Goal: Task Accomplishment & Management: Manage account settings

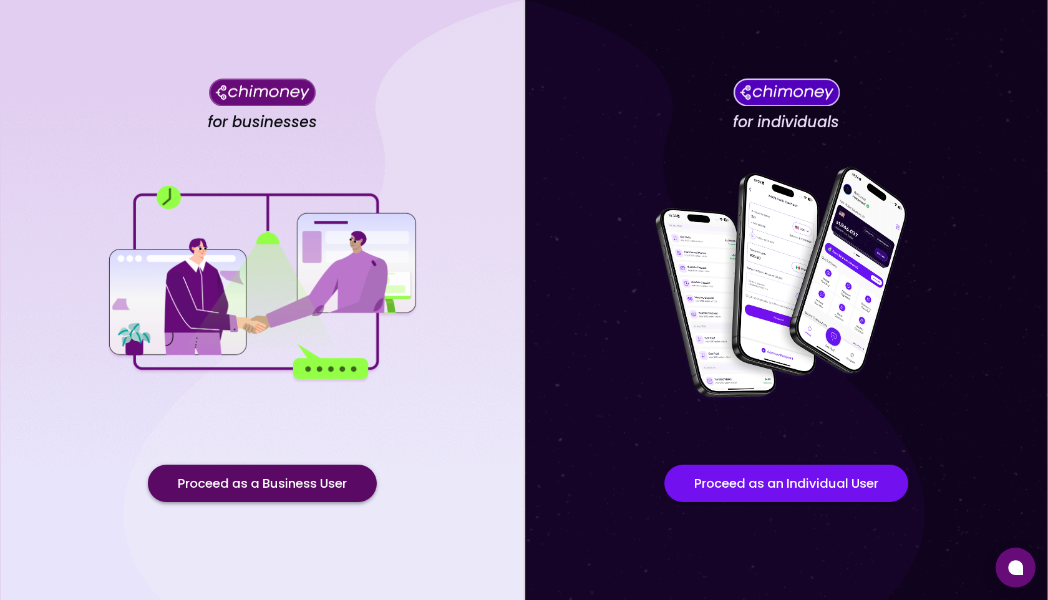
click at [246, 477] on button "Proceed as a Business User" at bounding box center [262, 483] width 229 height 37
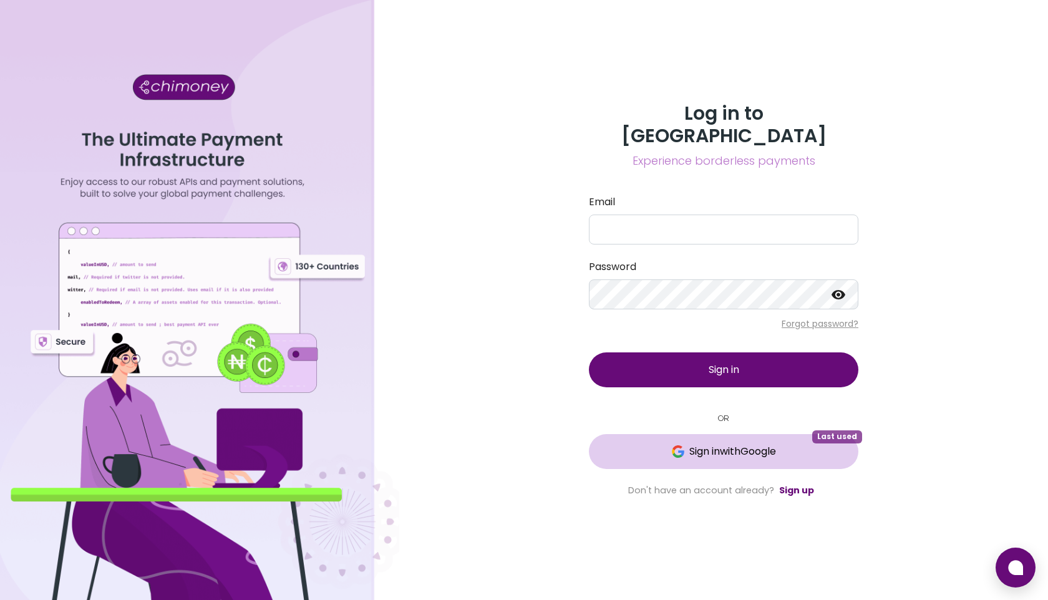
click at [752, 448] on button "Sign in with Google Last used" at bounding box center [724, 451] width 270 height 35
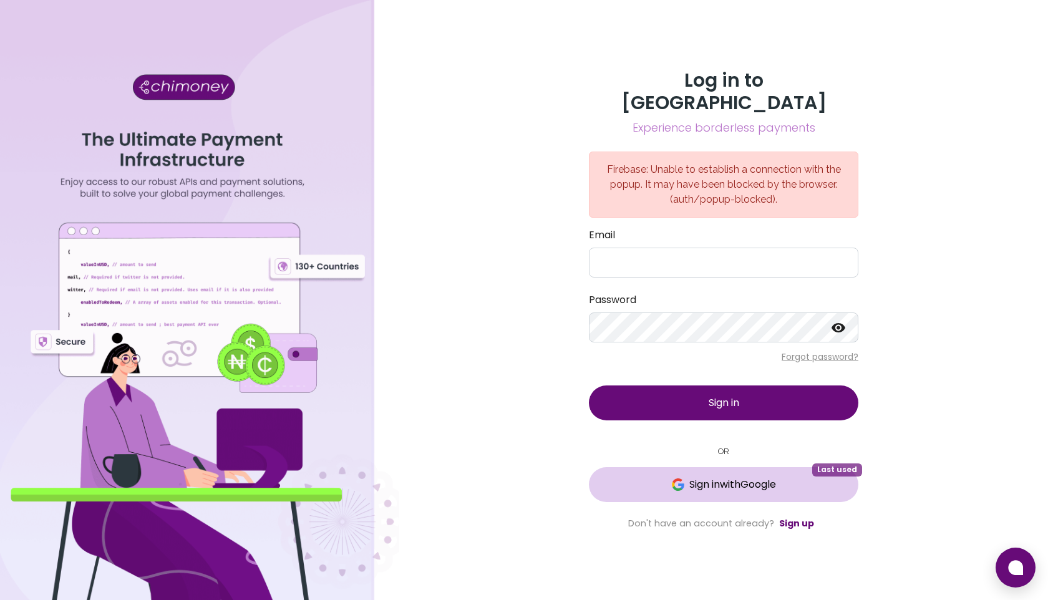
click at [737, 477] on span "Sign in with Google" at bounding box center [732, 484] width 87 height 15
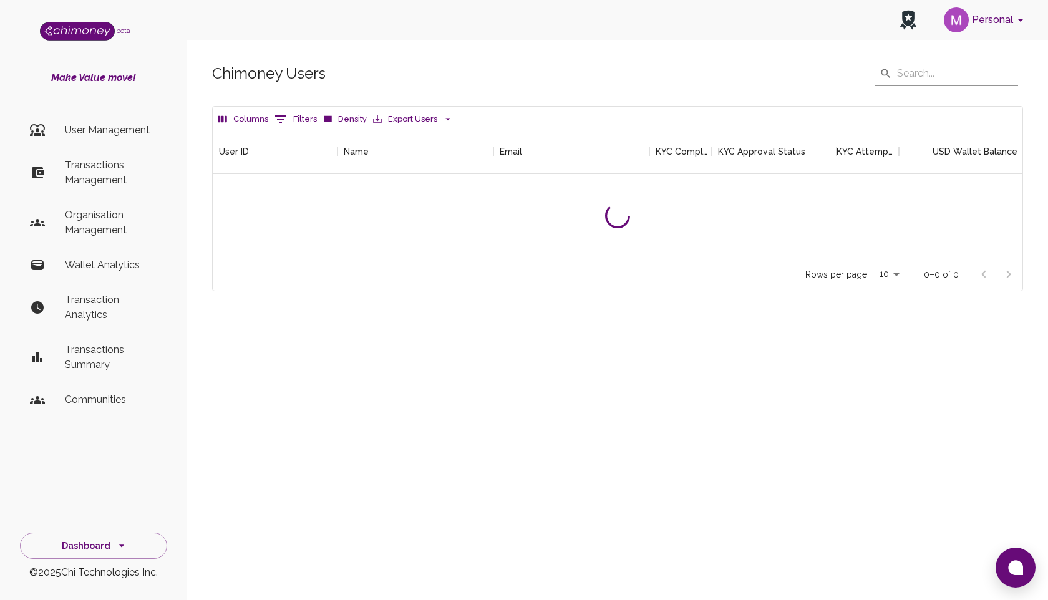
scroll to position [129, 810]
click at [90, 168] on p "Transactions Management" at bounding box center [111, 173] width 92 height 30
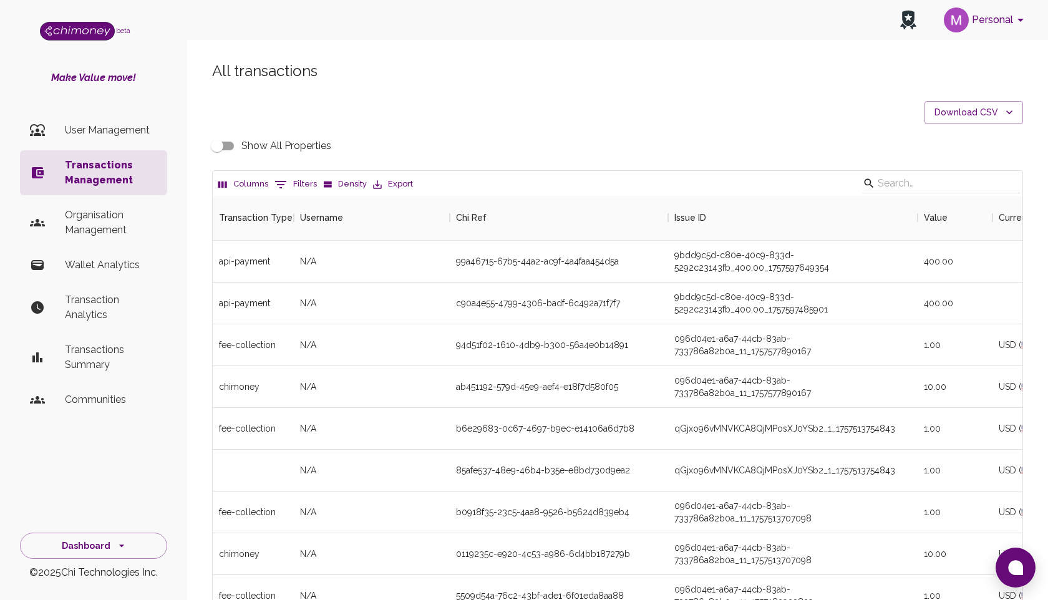
scroll to position [463, 810]
click at [280, 181] on icon "Show filters" at bounding box center [280, 184] width 11 height 7
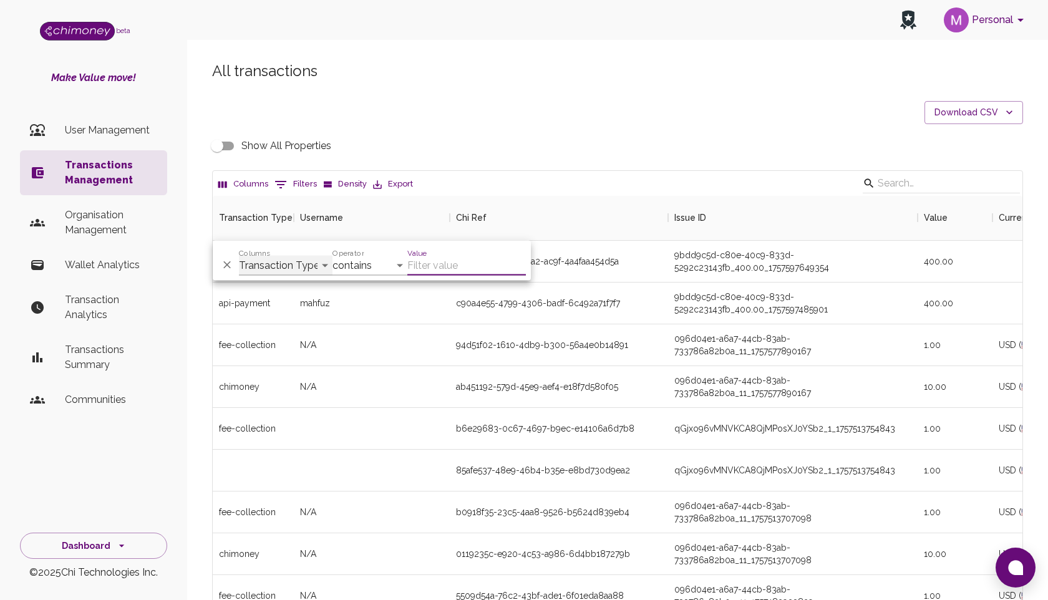
click at [294, 263] on select "Transaction Type Username Chi Ref Issue ID Value Amount Currency Fee ($) FX Rat…" at bounding box center [286, 266] width 94 height 20
select select "chiRef"
click at [239, 256] on select "Transaction Type Username Chi Ref Issue ID Value Amount Currency Fee ($) FX Rat…" at bounding box center [286, 266] width 94 height 20
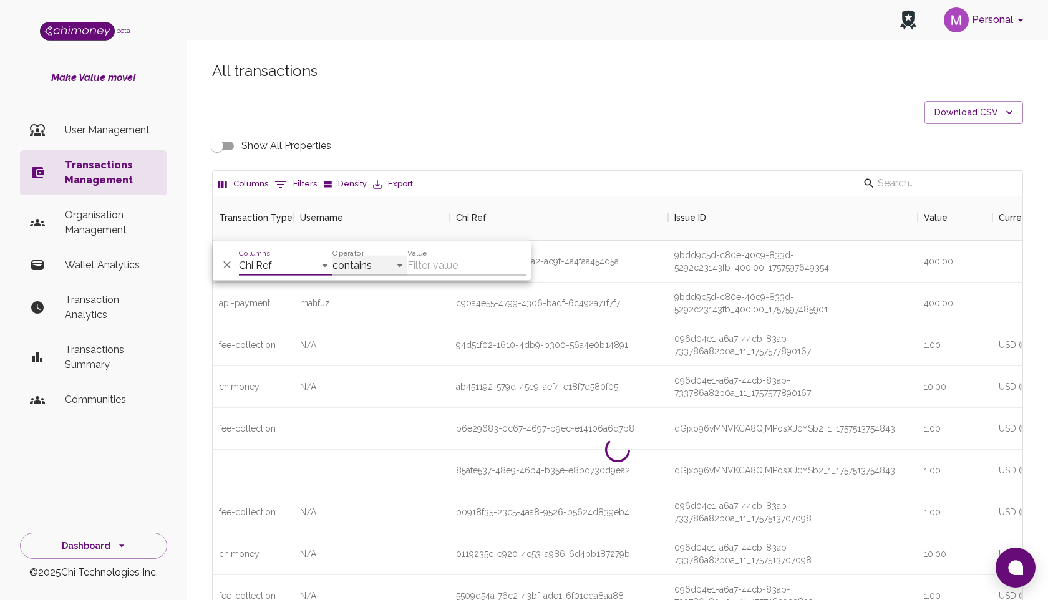
click at [374, 265] on select "contains equals starts with ends with is empty is not empty is any of" at bounding box center [370, 266] width 75 height 20
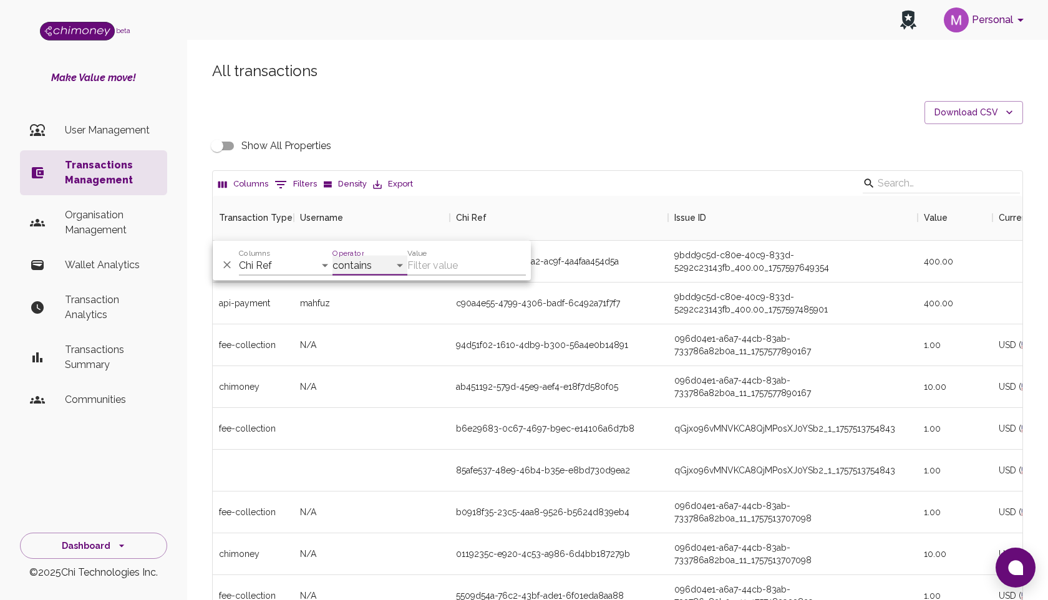
select select "equals"
click at [333, 256] on select "contains equals starts with ends with is empty is not empty is any of" at bounding box center [370, 266] width 75 height 20
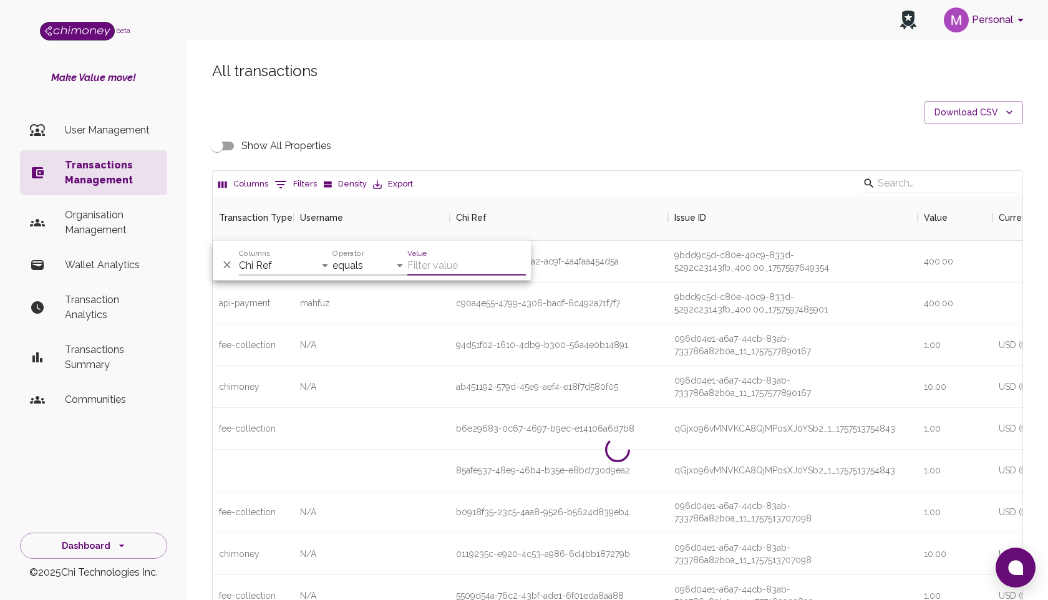
click at [429, 265] on input "Value" at bounding box center [466, 266] width 119 height 20
paste input "31817.93369437438"
type input "31817.93369437438"
click at [377, 265] on select "contains equals starts with ends with is empty is not empty is any of" at bounding box center [370, 266] width 75 height 20
select select "contains"
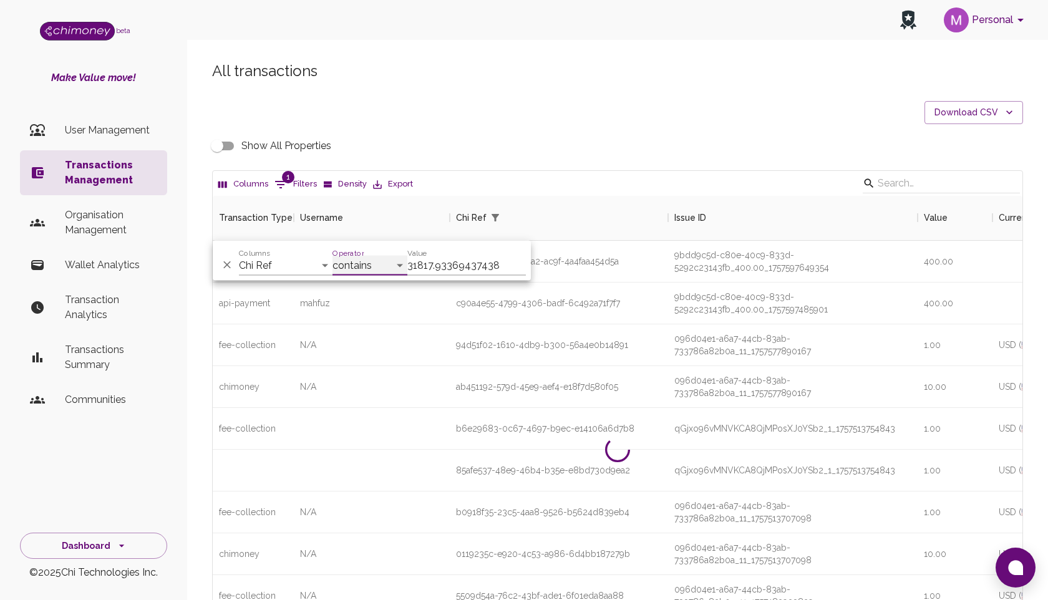
click at [333, 256] on select "contains equals starts with ends with is empty is not empty is any of" at bounding box center [370, 266] width 75 height 20
click at [225, 266] on icon "Delete" at bounding box center [226, 264] width 7 height 7
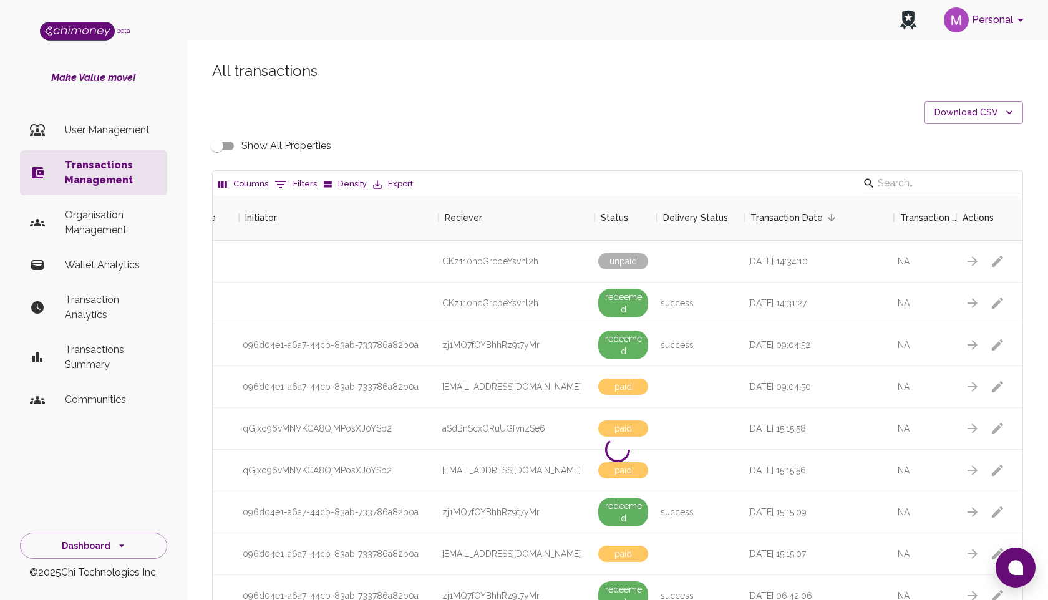
scroll to position [0, 968]
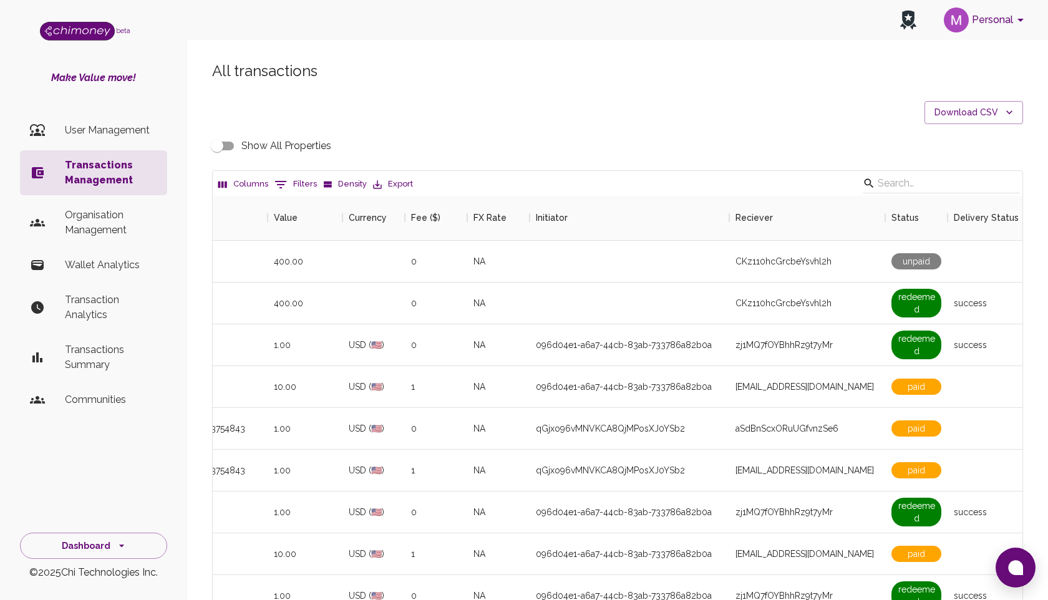
scroll to position [0, 968]
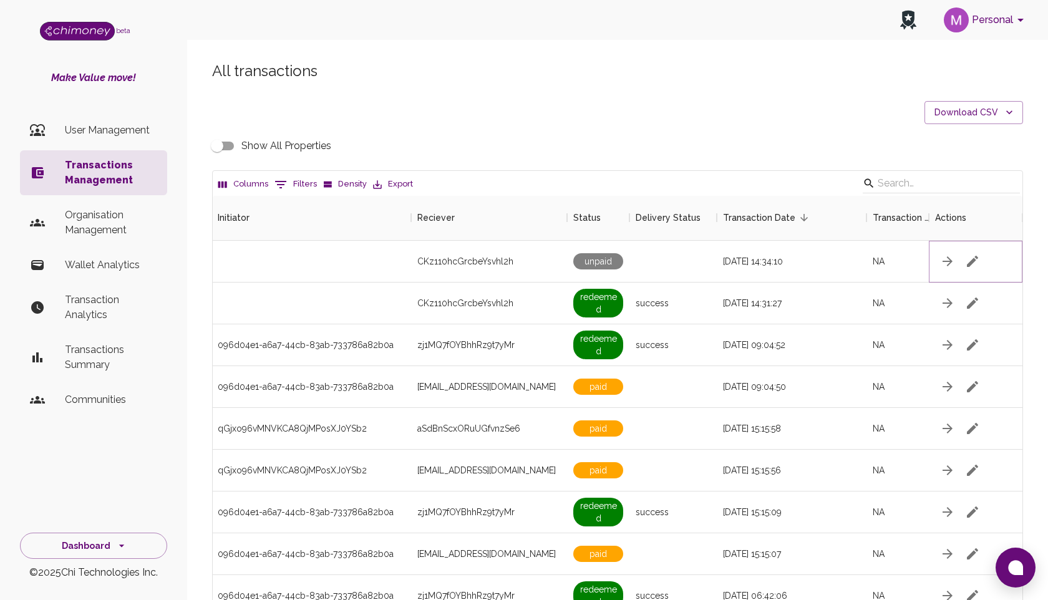
click at [970, 258] on icon "button" at bounding box center [972, 261] width 15 height 15
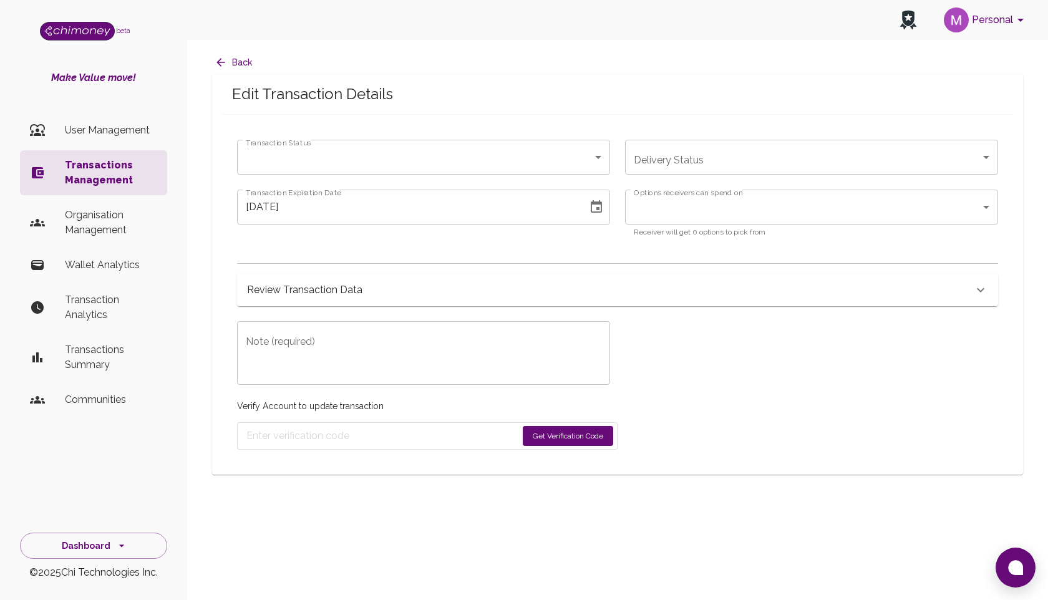
click at [697, 369] on div "Transaction Status ​ unpaid Transaction Status Delivery Status ​ Delivery Statu…" at bounding box center [610, 255] width 776 height 261
click at [560, 157] on body "Personal beta Make Value move! User Management Transactions Management Organisa…" at bounding box center [524, 300] width 1048 height 600
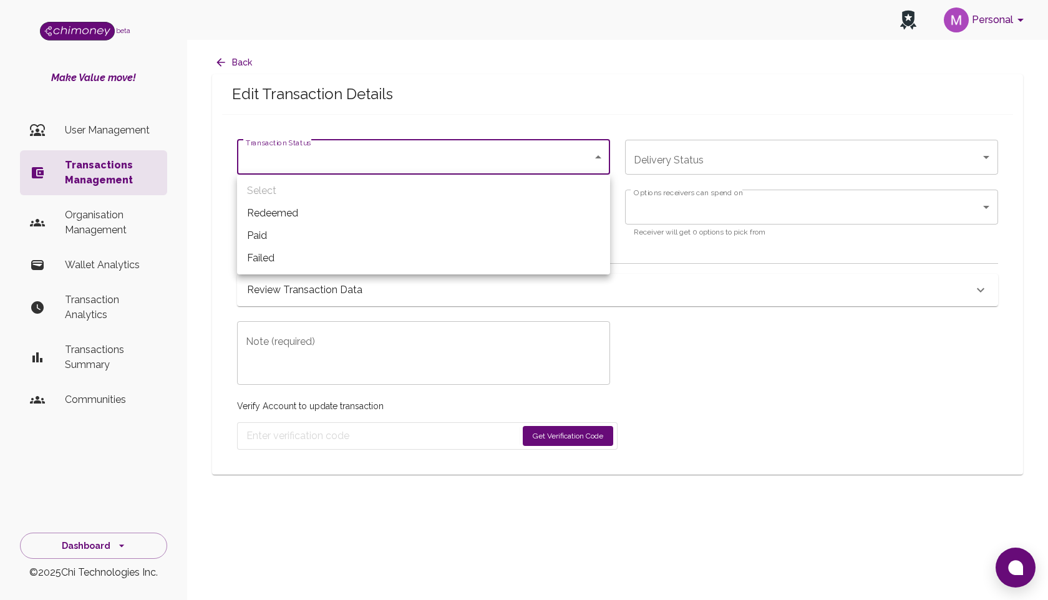
click at [571, 97] on div at bounding box center [524, 300] width 1048 height 600
click at [384, 157] on body "Personal beta Make Value move! User Management Transactions Management Organisa…" at bounding box center [524, 300] width 1048 height 600
click at [433, 95] on div at bounding box center [524, 300] width 1048 height 600
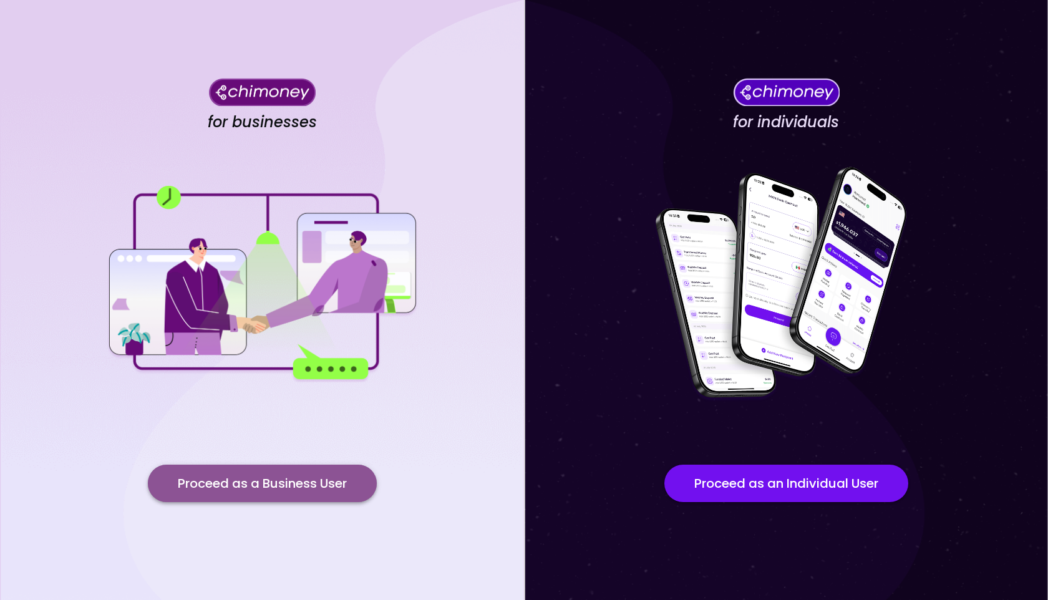
click at [291, 491] on button "Proceed as a Business User" at bounding box center [262, 483] width 229 height 37
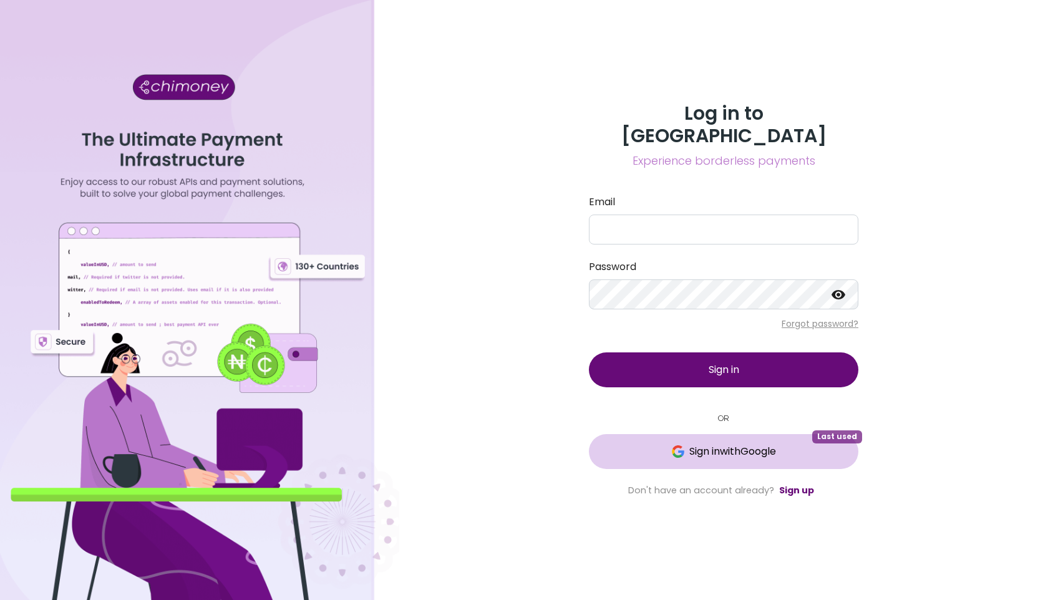
click at [677, 445] on img at bounding box center [678, 451] width 12 height 12
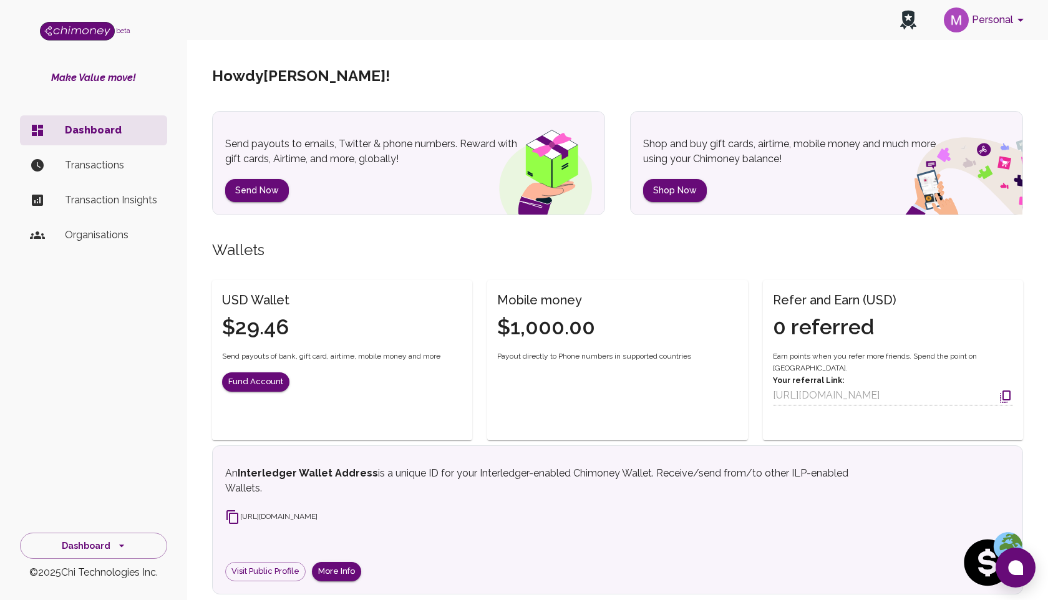
click at [87, 163] on p "Transactions" at bounding box center [111, 165] width 92 height 15
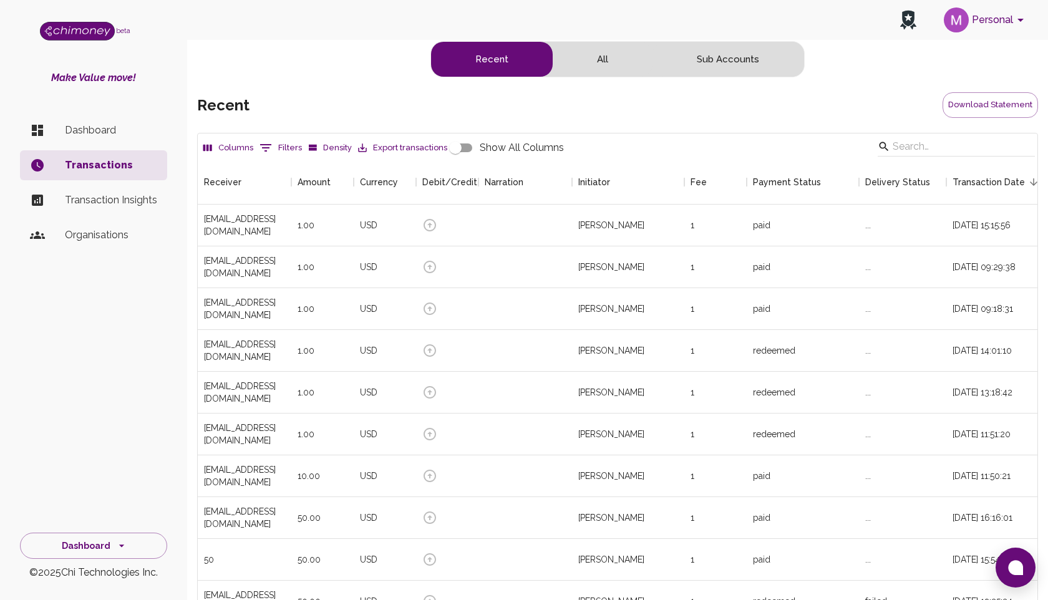
scroll to position [463, 840]
click at [586, 67] on button "All" at bounding box center [603, 59] width 100 height 35
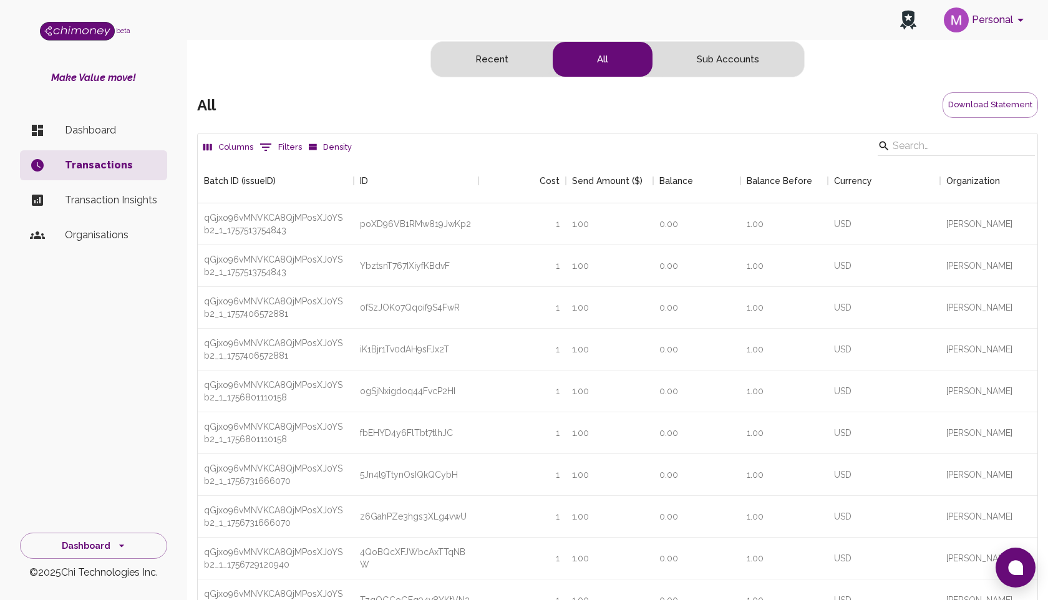
scroll to position [2135, 840]
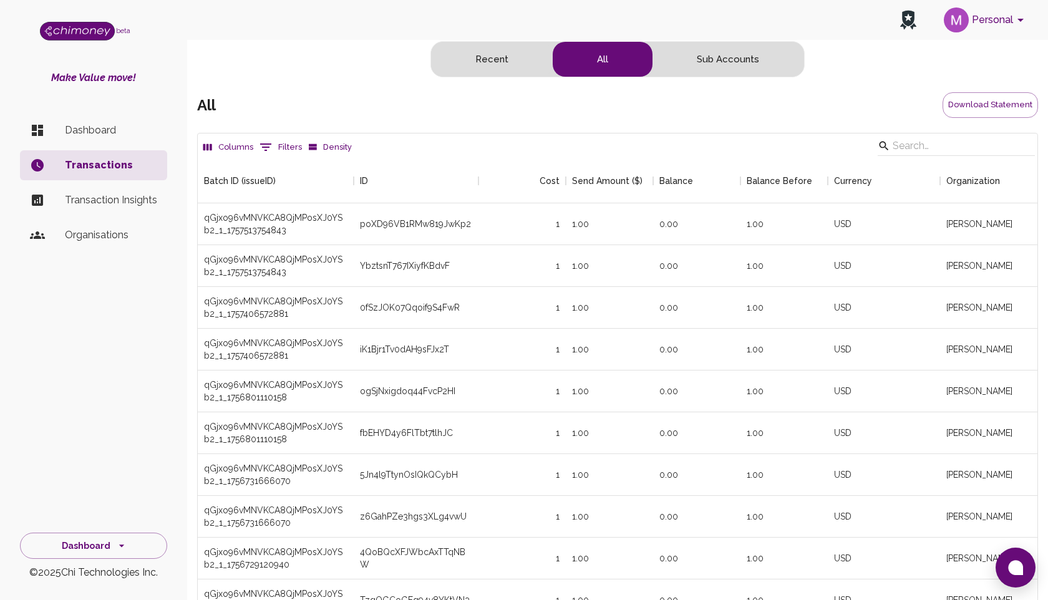
click at [973, 25] on button "Personal" at bounding box center [986, 20] width 94 height 32
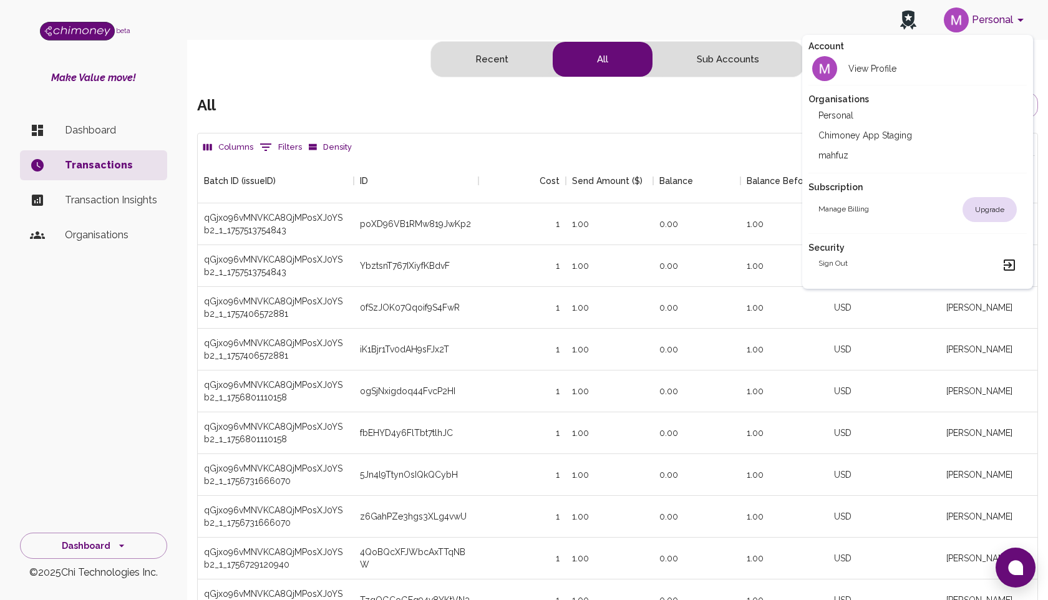
click at [865, 137] on li "Chimoney App Staging" at bounding box center [918, 135] width 218 height 20
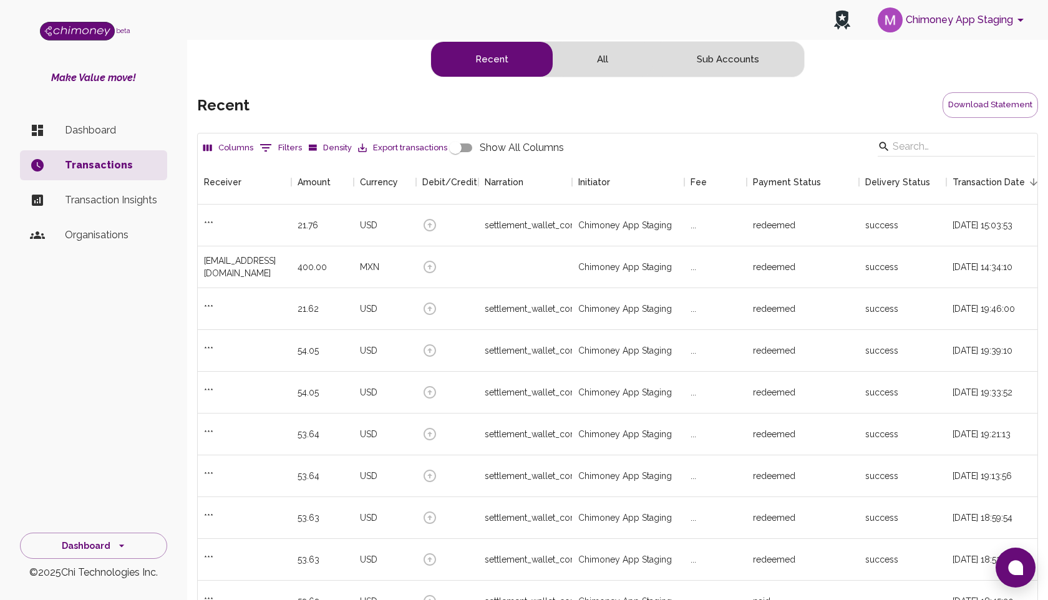
scroll to position [463, 840]
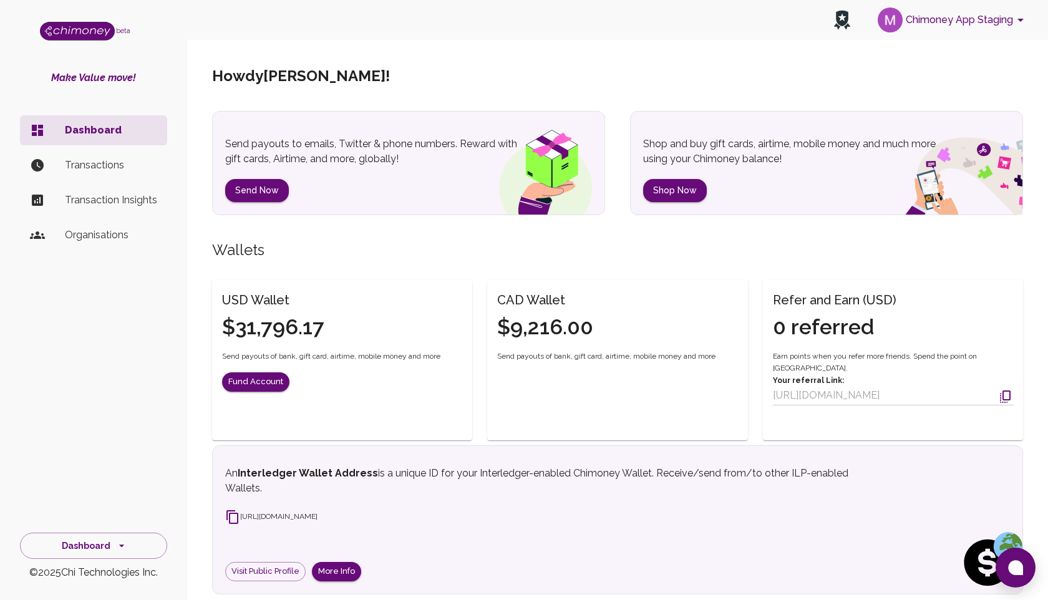
click at [94, 166] on p "Transactions" at bounding box center [111, 165] width 92 height 15
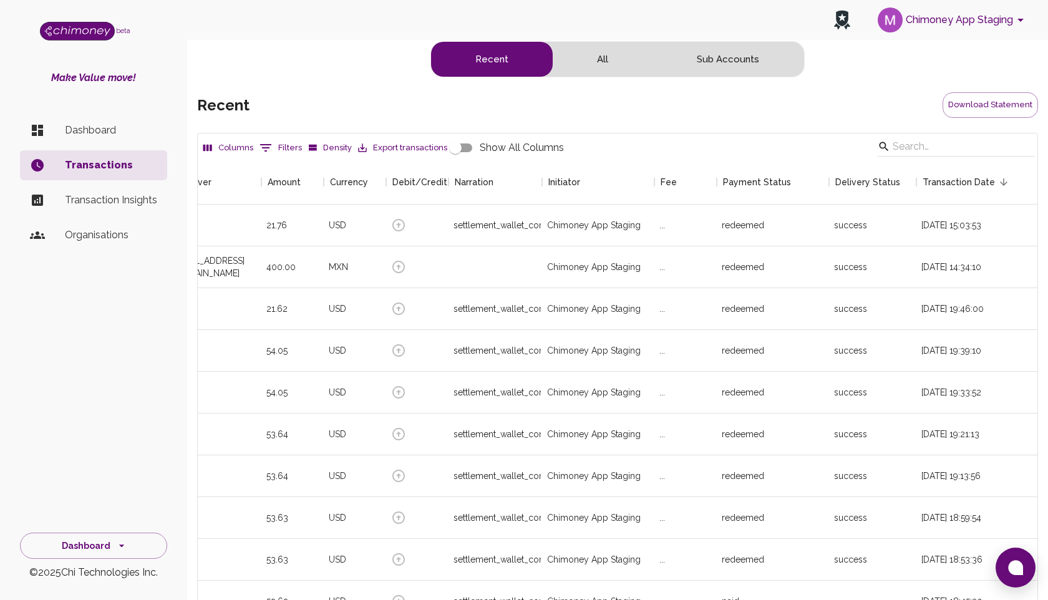
scroll to position [0, 29]
click at [979, 115] on button "Download Statement" at bounding box center [990, 105] width 95 height 26
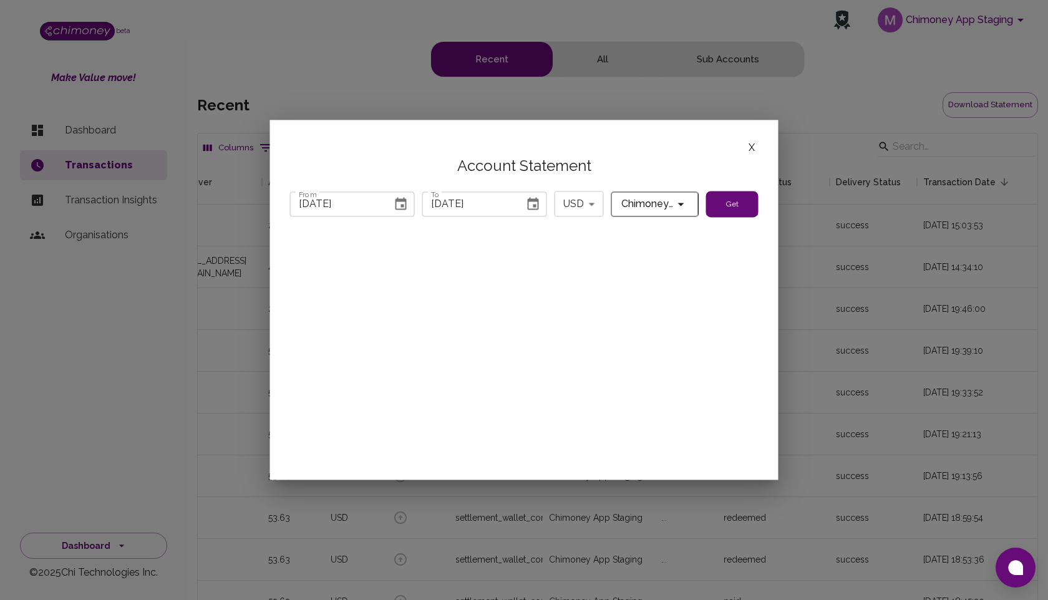
click at [576, 205] on body "Chimoney App Staging beta Make Value move! Dashboard Transactions Transaction I…" at bounding box center [524, 364] width 1048 height 729
click at [398, 202] on div at bounding box center [524, 300] width 1048 height 600
click at [403, 202] on icon "Choose date, selected date is Jul 31, 2025" at bounding box center [401, 204] width 15 height 15
click at [475, 238] on icon "Next month" at bounding box center [469, 236] width 15 height 15
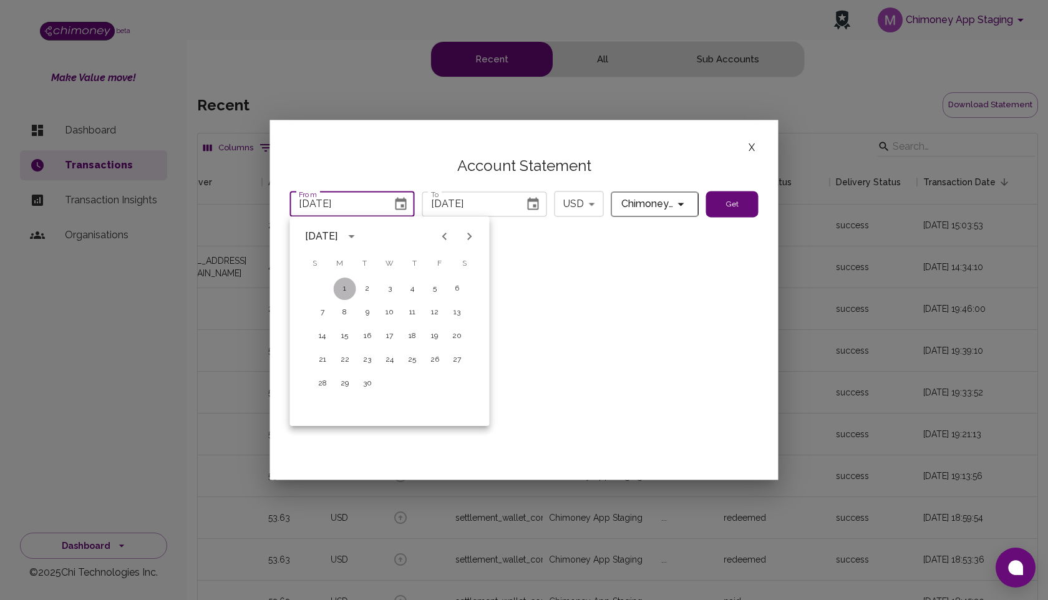
click at [346, 286] on button "1" at bounding box center [345, 289] width 22 height 22
type input "09/01/2025"
click at [725, 200] on button "Get" at bounding box center [732, 204] width 52 height 26
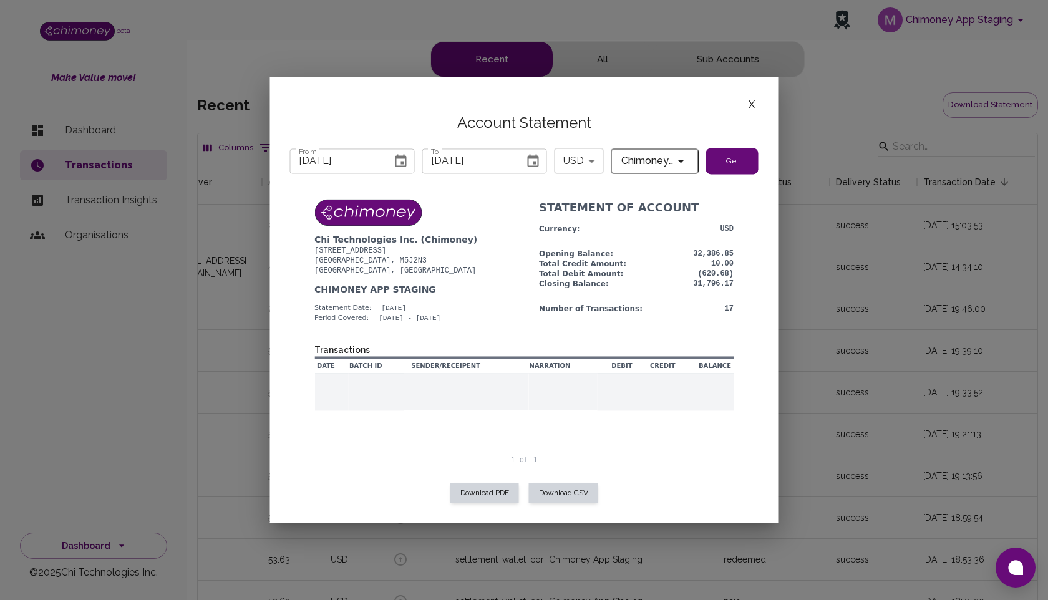
click at [565, 400] on td at bounding box center [563, 392] width 69 height 37
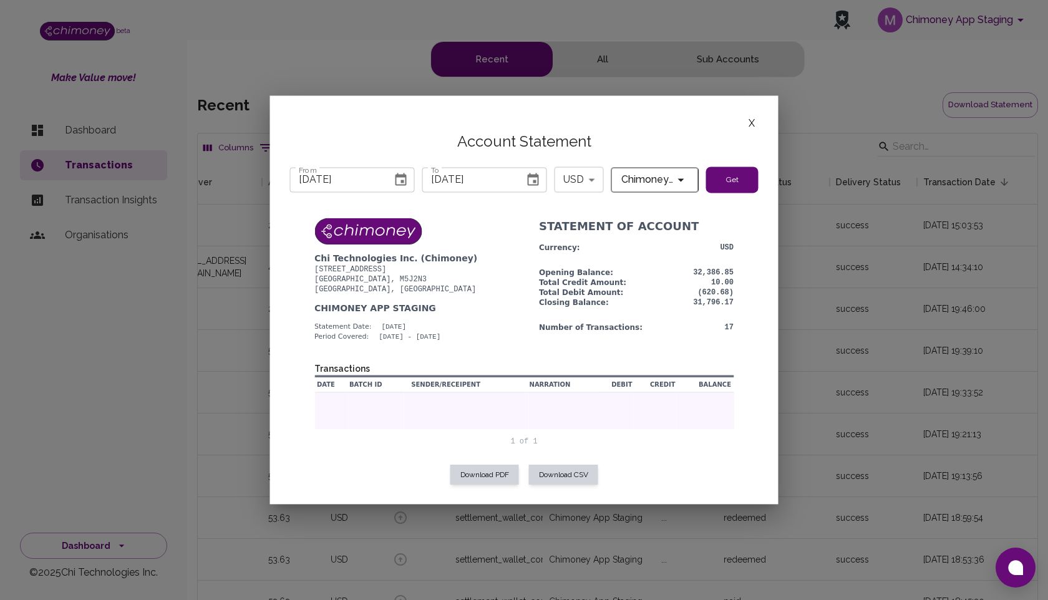
click at [510, 447] on div "Chi Technologies Inc. (Chimoney) 260 Queens Quay Way West Toronto, M5J2N3 Ontar…" at bounding box center [523, 336] width 419 height 237
click at [518, 416] on td at bounding box center [466, 410] width 125 height 37
click at [716, 177] on button "Get" at bounding box center [732, 180] width 52 height 26
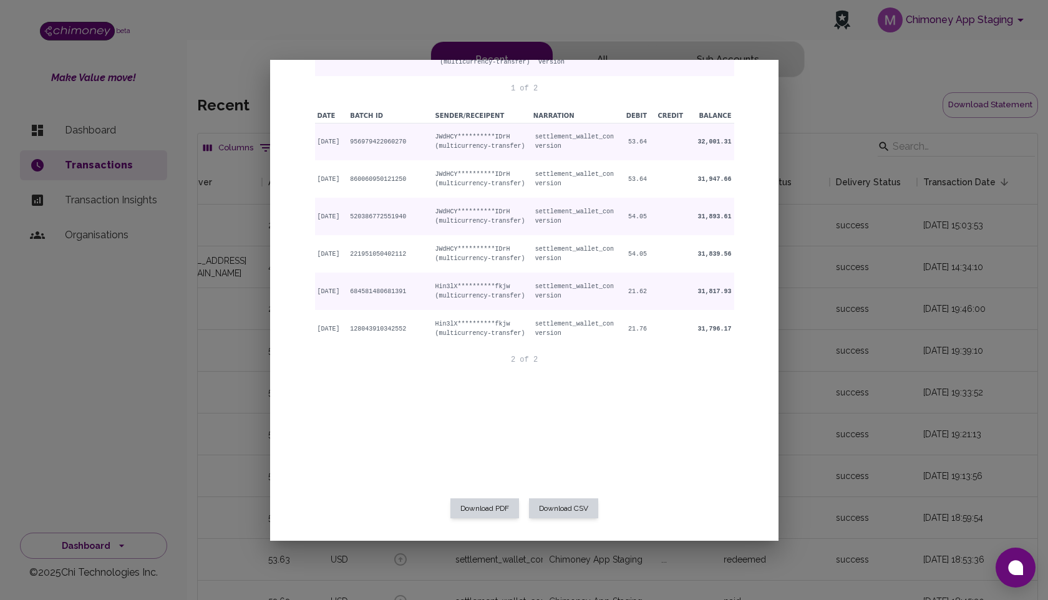
scroll to position [713, 0]
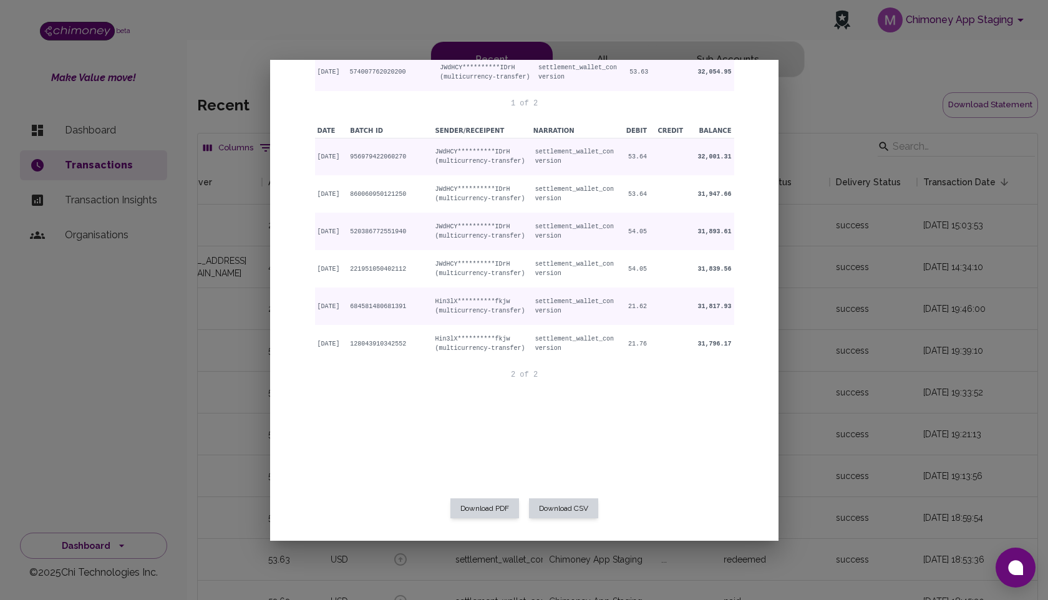
click at [728, 38] on div at bounding box center [524, 300] width 1048 height 600
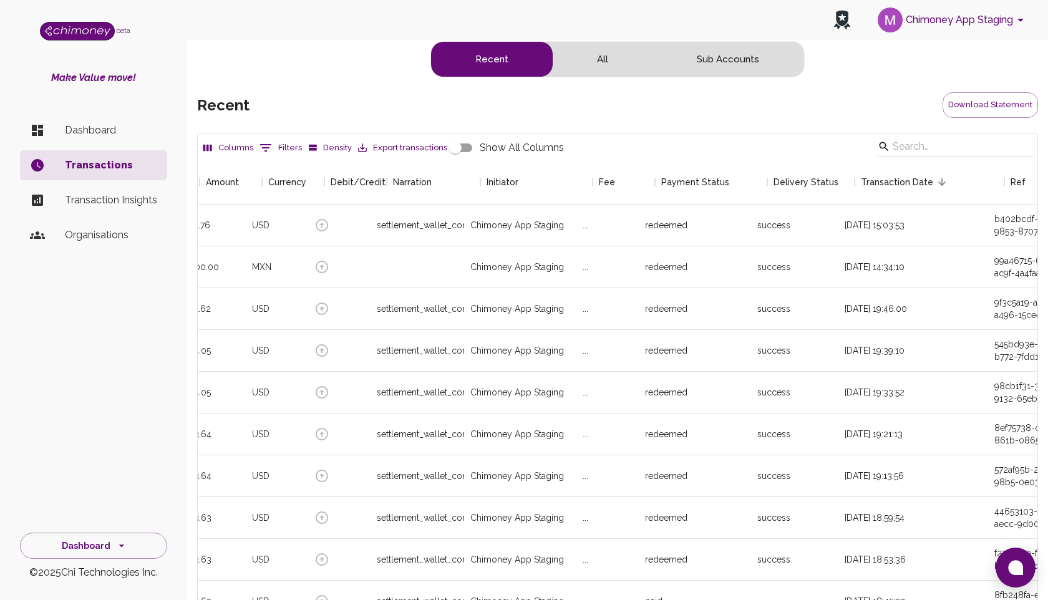
scroll to position [0, 0]
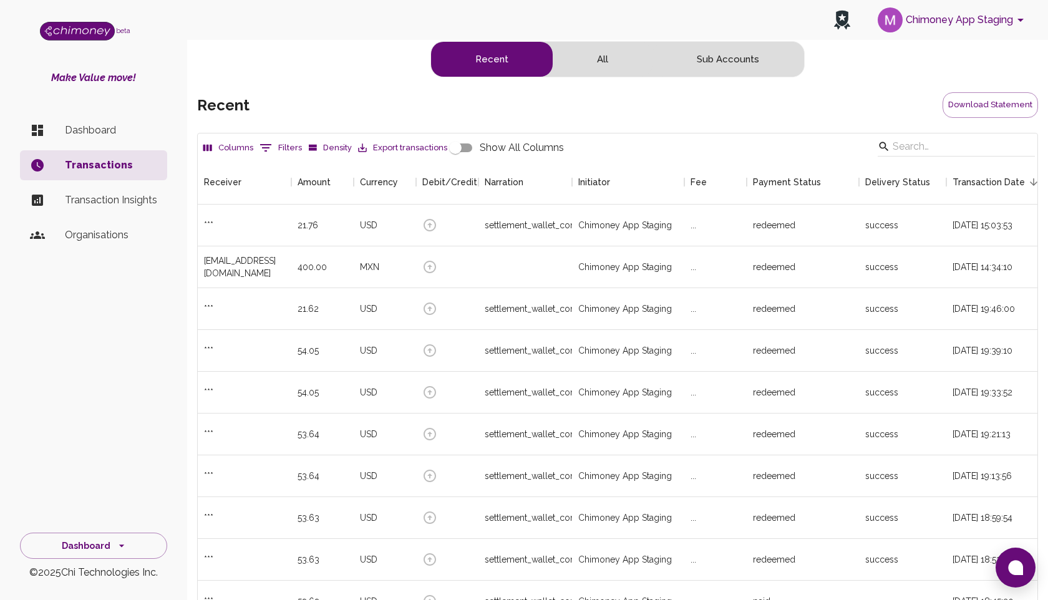
click at [96, 127] on p "Dashboard" at bounding box center [111, 130] width 92 height 15
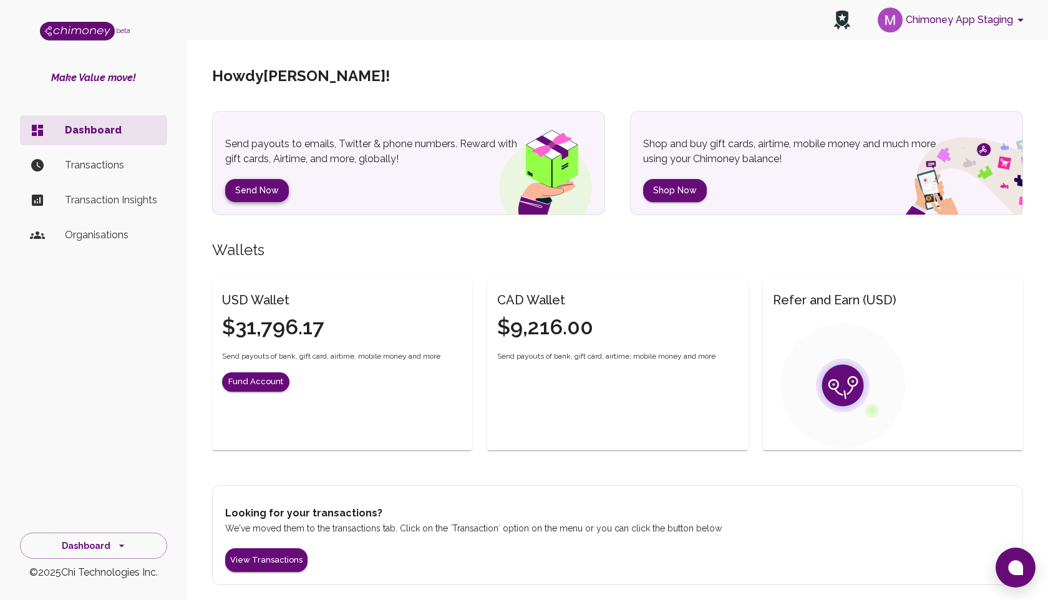
click at [263, 192] on button "Send Now" at bounding box center [257, 190] width 64 height 23
